Goal: Information Seeking & Learning: Learn about a topic

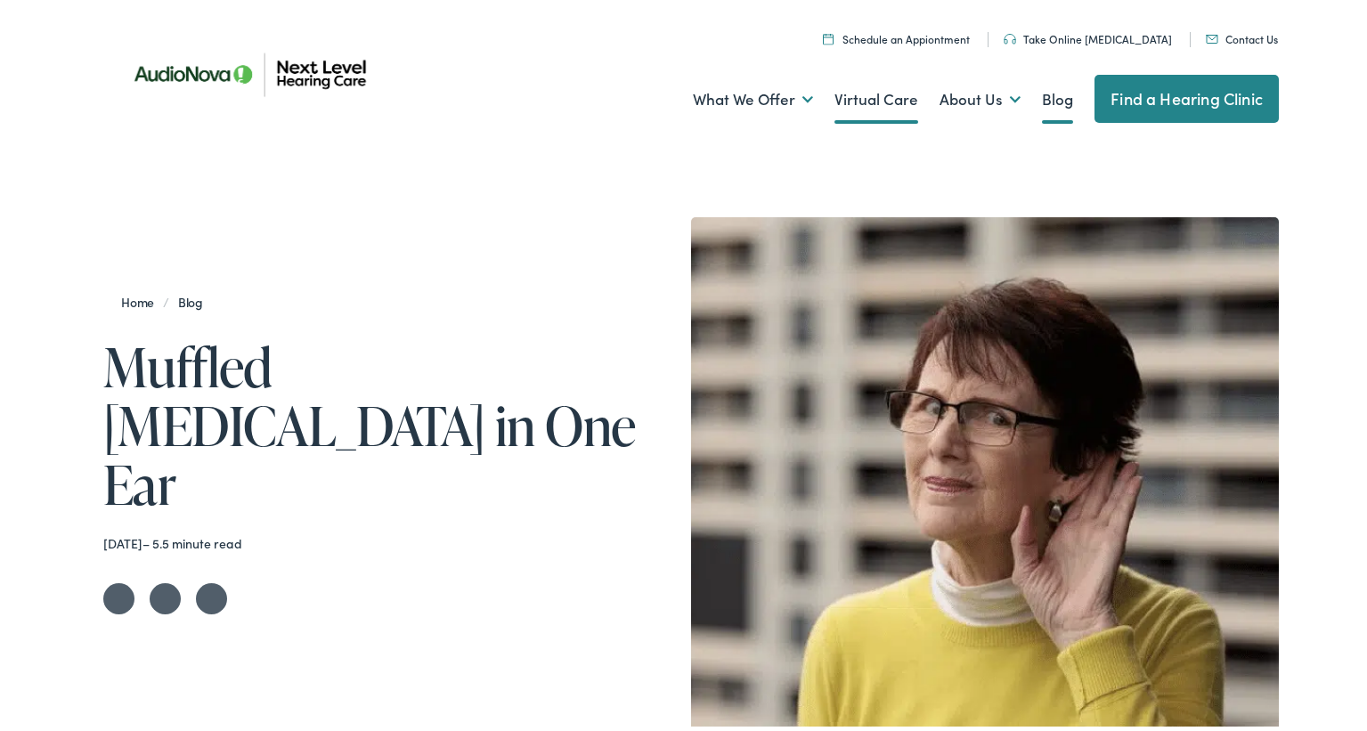
click at [851, 95] on link "Virtual Care" at bounding box center [876, 96] width 84 height 66
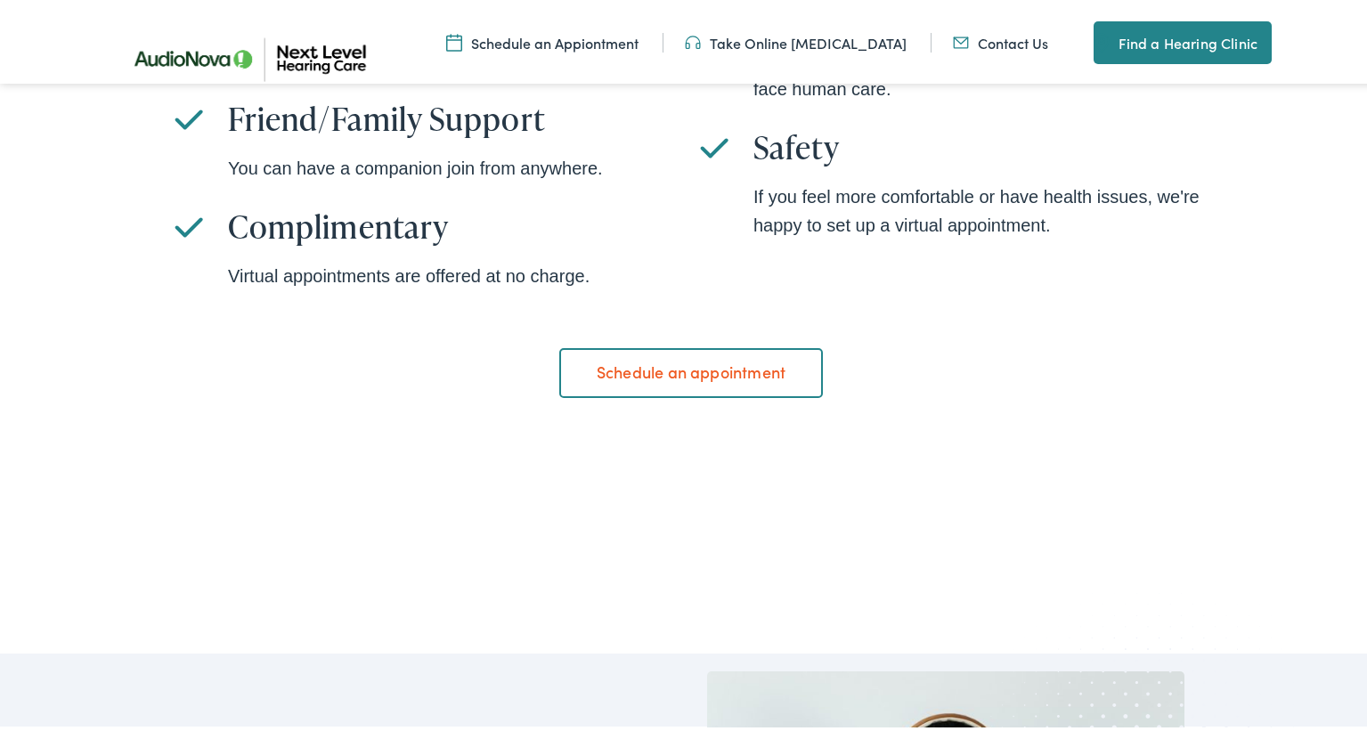
scroll to position [1396, 0]
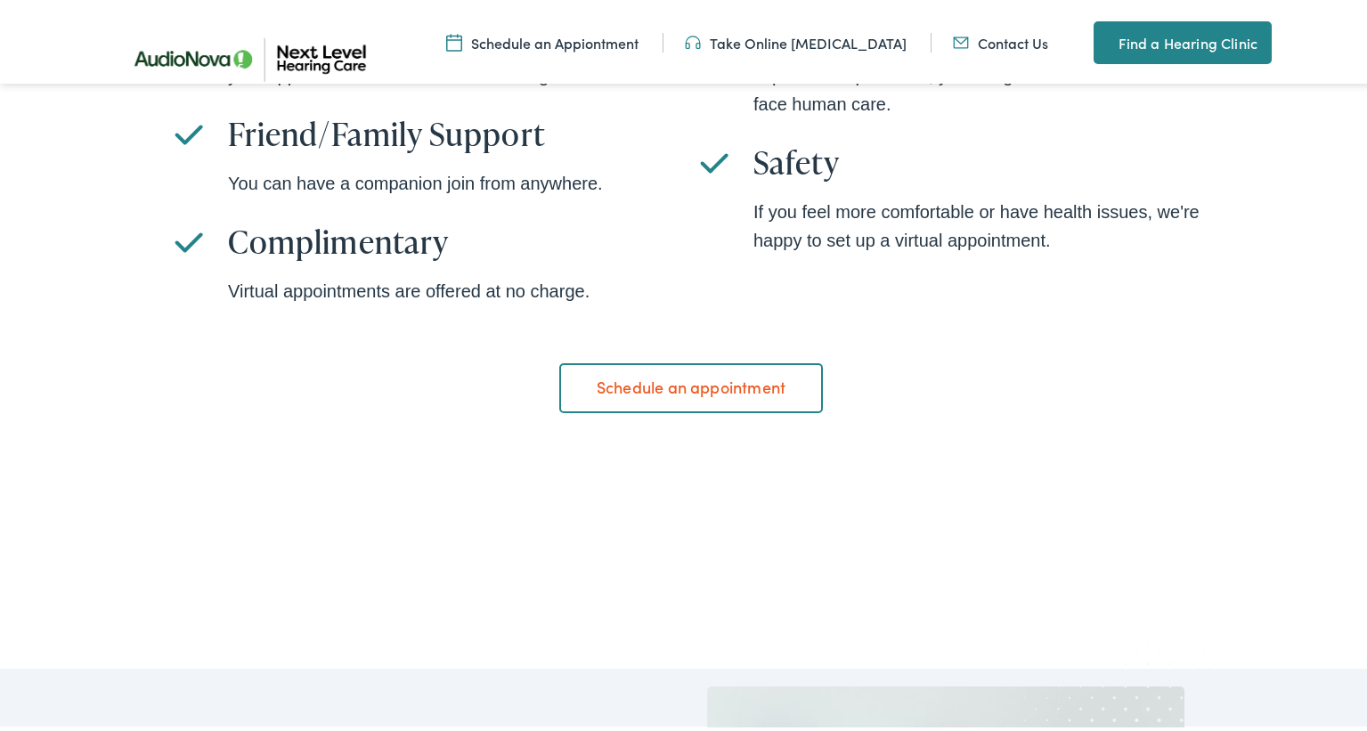
drag, startPoint x: 1276, startPoint y: 217, endPoint x: 1381, endPoint y: 213, distance: 105.1
click at [1197, 250] on div "Get the benefits of virtual care Our virtual appointments offer many benefits, …" at bounding box center [691, 106] width 1382 height 785
